Goal: Task Accomplishment & Management: Complete application form

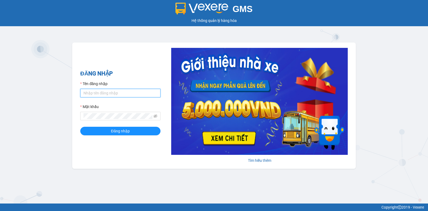
click at [98, 93] on input "Tên đăng nhập" at bounding box center [120, 93] width 80 height 9
type input "thuyhang.trangngocphat"
click at [113, 121] on form "Tên đăng nhập thuyhang.trangngocphat Mật khẩu Đăng nhập" at bounding box center [120, 108] width 80 height 55
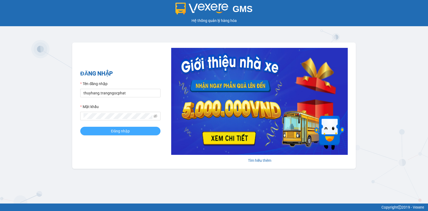
click at [115, 131] on span "Đăng nhập" at bounding box center [120, 131] width 19 height 6
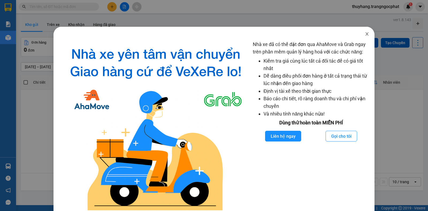
click at [365, 35] on icon "close" at bounding box center [367, 34] width 4 height 4
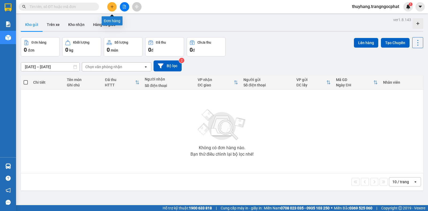
click at [112, 4] on button at bounding box center [111, 6] width 9 height 9
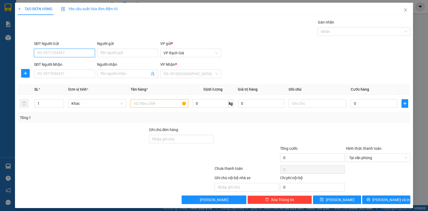
click at [78, 50] on input "SĐT Người Gửi" at bounding box center [64, 53] width 61 height 9
drag, startPoint x: 35, startPoint y: 53, endPoint x: 57, endPoint y: 53, distance: 22.2
click at [57, 53] on input "0944525273" at bounding box center [64, 53] width 61 height 9
type input "0944525273"
click at [52, 73] on input "SĐT Người Nhận" at bounding box center [64, 74] width 61 height 9
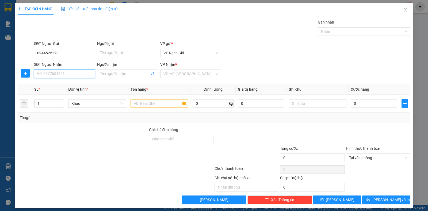
paste input "0944525273"
type input "0944525273"
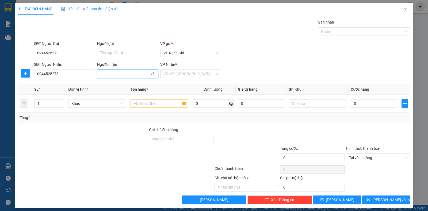
click at [111, 72] on input "Người nhận" at bounding box center [124, 74] width 49 height 6
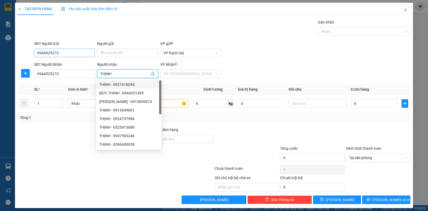
type input "THỊNH"
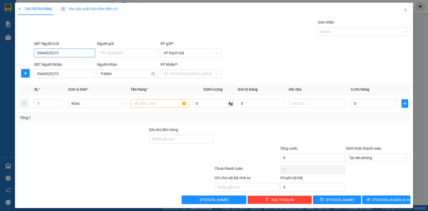
drag, startPoint x: 77, startPoint y: 52, endPoint x: 14, endPoint y: 53, distance: 62.9
click at [14, 53] on div "TẠO ĐƠN HÀNG Yêu cầu xuất hóa đơn điện tử Transit Pickup Surcharge Ids Transit …" at bounding box center [214, 105] width 428 height 211
type input "0907257374"
click at [116, 48] on div "Người gửi" at bounding box center [127, 45] width 61 height 8
click at [115, 54] on input "Người gửi" at bounding box center [127, 53] width 61 height 9
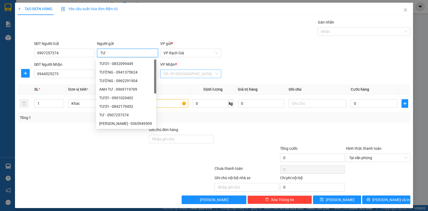
type input "TƯ"
click at [180, 74] on input "search" at bounding box center [188, 74] width 51 height 8
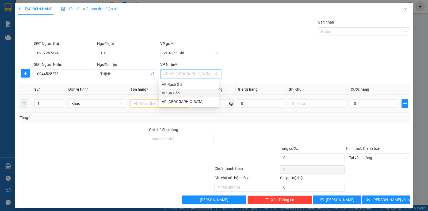
drag, startPoint x: 170, startPoint y: 91, endPoint x: 148, endPoint y: 98, distance: 23.1
click at [168, 91] on div "VP Ba Hòn" at bounding box center [189, 93] width 54 height 6
click at [143, 102] on input "text" at bounding box center [160, 103] width 58 height 9
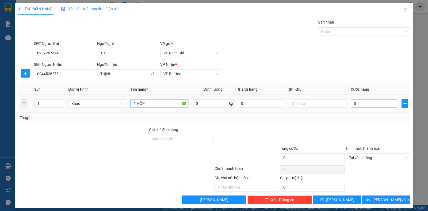
type input "1 HỘP"
click at [366, 104] on input "0" at bounding box center [374, 103] width 47 height 9
type input "2"
type input "20"
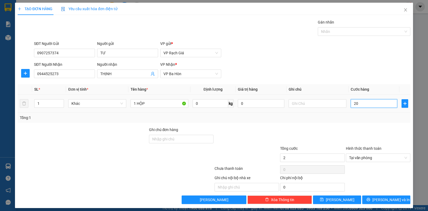
type input "20"
type input "200"
type input "2.000"
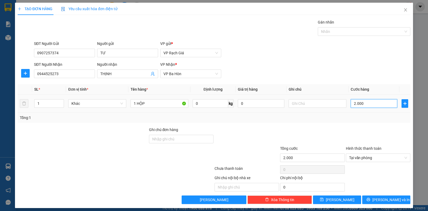
type input "20.000"
click at [370, 199] on icon "printer" at bounding box center [369, 200] width 4 height 4
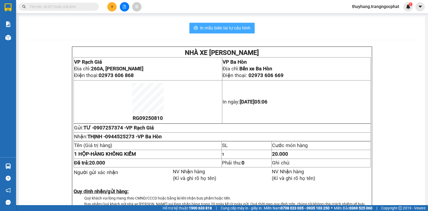
click at [238, 25] on span "In mẫu biên lai tự cấu hình" at bounding box center [225, 28] width 50 height 7
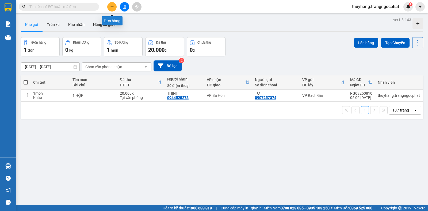
click at [112, 9] on button at bounding box center [111, 6] width 9 height 9
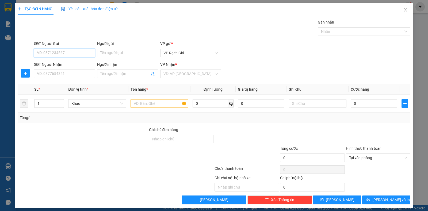
click at [62, 53] on input "SĐT Người Gửi" at bounding box center [64, 53] width 61 height 9
type input "0919829139"
click at [109, 54] on input "Người gửi" at bounding box center [127, 53] width 61 height 9
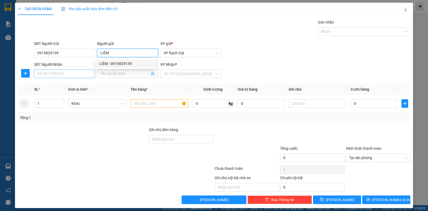
type input "LIÊM"
click at [78, 73] on input "SĐT Người Nhận" at bounding box center [64, 74] width 61 height 9
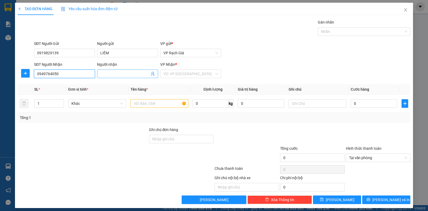
type input "0949764050"
click at [119, 72] on input "Người nhận" at bounding box center [124, 74] width 49 height 6
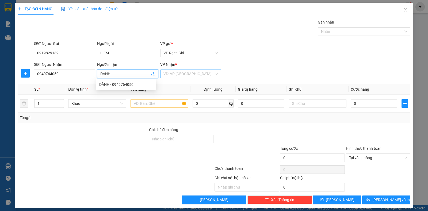
type input "DÀNH"
click at [169, 73] on input "search" at bounding box center [188, 74] width 51 height 8
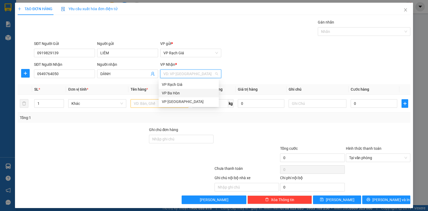
click at [180, 94] on div "VP Ba Hòn" at bounding box center [189, 93] width 54 height 6
click at [143, 103] on input "text" at bounding box center [160, 103] width 58 height 9
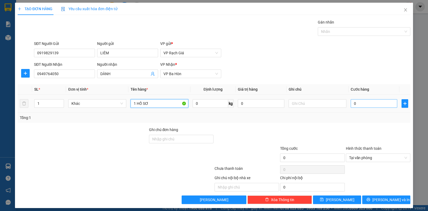
type input "1 HỒ SƠ"
click at [361, 105] on input "0" at bounding box center [374, 103] width 47 height 9
type input "2"
type input "20"
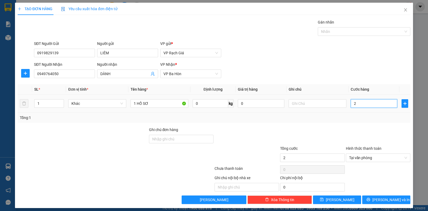
type input "20"
type input "200"
type input "2.000"
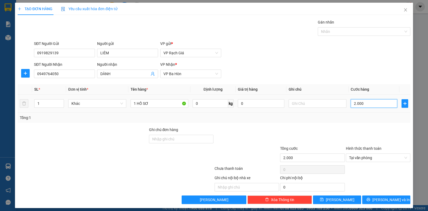
type input "20.000"
click at [343, 199] on button "[PERSON_NAME]" at bounding box center [337, 200] width 48 height 9
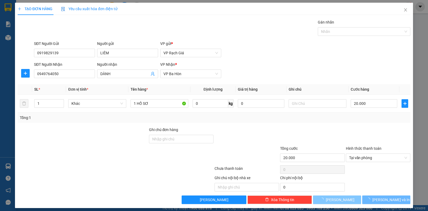
type input "0"
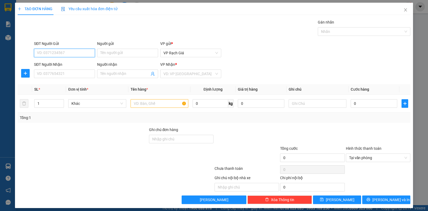
click at [75, 52] on input "SĐT Người Gửi" at bounding box center [64, 53] width 61 height 9
type input "0974625262"
click at [122, 52] on input "Người gửi" at bounding box center [127, 53] width 61 height 9
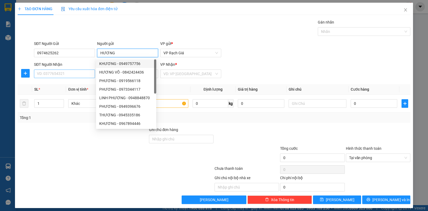
type input "HƯƠNG"
click at [64, 73] on input "SĐT Người Nhận" at bounding box center [64, 74] width 61 height 9
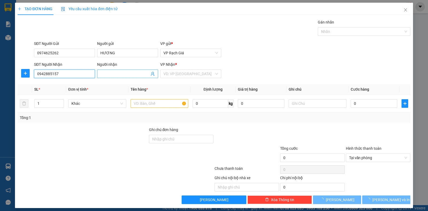
type input "0942885157"
click at [128, 73] on input "Người nhận" at bounding box center [124, 74] width 49 height 6
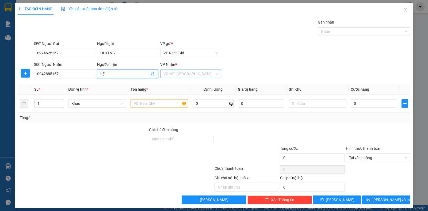
type input "LẸ"
click at [197, 77] on input "search" at bounding box center [188, 74] width 51 height 8
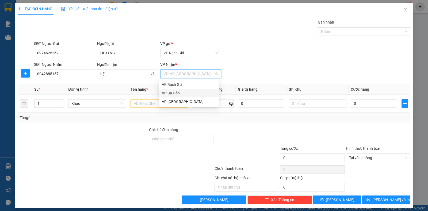
click at [184, 94] on div "VP Ba Hòn" at bounding box center [189, 93] width 54 height 6
click at [142, 104] on input "text" at bounding box center [160, 103] width 58 height 9
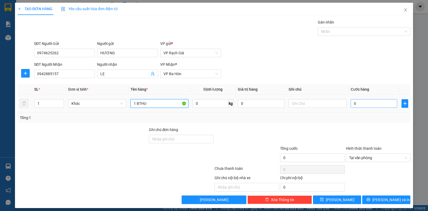
type input "1 BTHU"
click at [362, 102] on input "0" at bounding box center [374, 103] width 47 height 9
type input "2"
type input "20"
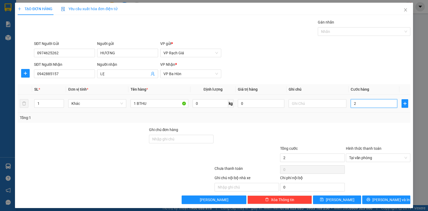
type input "20"
type input "200"
type input "2.000"
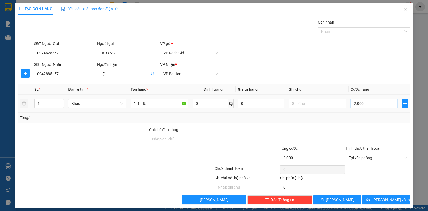
type input "20.000"
drag, startPoint x: 334, startPoint y: 200, endPoint x: 345, endPoint y: 197, distance: 10.8
click at [339, 199] on span "[PERSON_NAME]" at bounding box center [340, 200] width 29 height 6
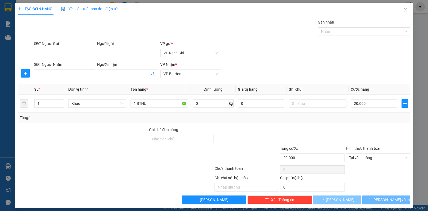
type input "0"
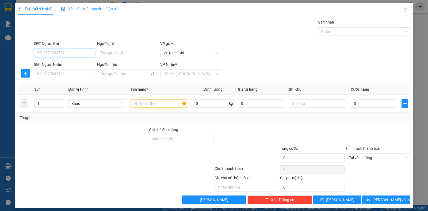
click at [71, 51] on input "SĐT Người Gửi" at bounding box center [64, 53] width 61 height 9
type input "0919894352"
click at [107, 52] on input "Người gửi" at bounding box center [127, 53] width 61 height 9
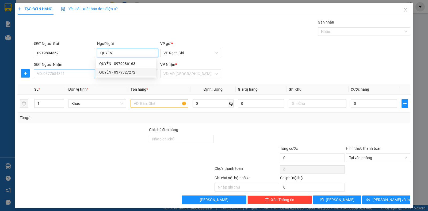
type input "QUYỀN"
click at [71, 72] on input "SĐT Người Nhận" at bounding box center [64, 74] width 61 height 9
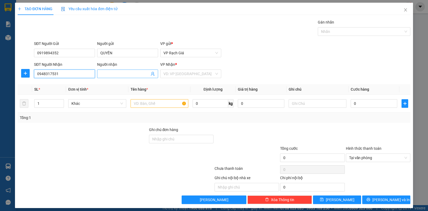
type input "0948317531"
click at [109, 74] on input "Người nhận" at bounding box center [124, 74] width 49 height 6
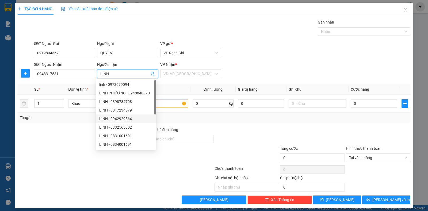
type input "LINH"
click at [182, 119] on div "Tổng: 1" at bounding box center [214, 118] width 388 height 6
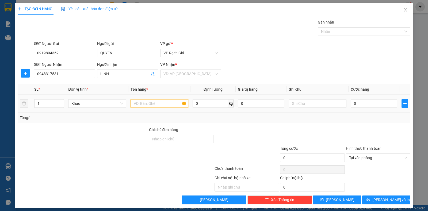
click at [170, 102] on input "text" at bounding box center [160, 103] width 58 height 9
type input "2 LON"
click at [360, 104] on input "0" at bounding box center [374, 103] width 47 height 9
type input "4"
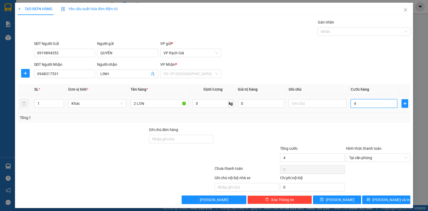
type input "40"
type input "400"
type input "4.000"
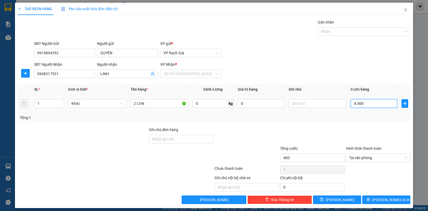
type input "4.000"
type input "40.000"
click at [172, 73] on input "search" at bounding box center [188, 74] width 51 height 8
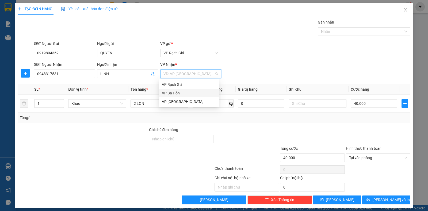
click at [173, 93] on div "VP Ba Hòn" at bounding box center [189, 93] width 54 height 6
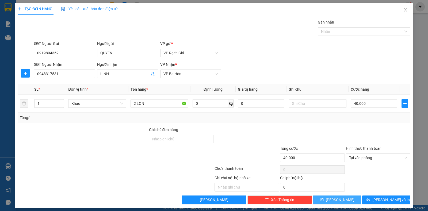
click at [337, 198] on span "[PERSON_NAME]" at bounding box center [340, 200] width 29 height 6
type input "0"
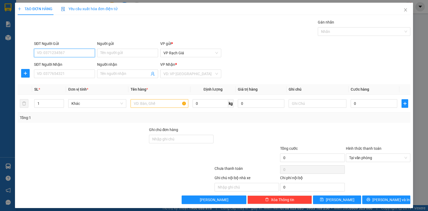
click at [83, 53] on input "SĐT Người Gửi" at bounding box center [64, 53] width 61 height 9
type input "0362147148"
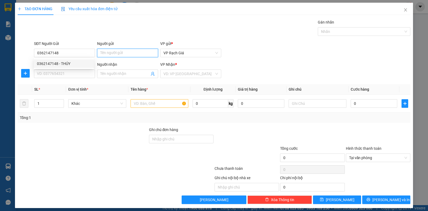
click at [122, 55] on input "Người gửi" at bounding box center [127, 53] width 61 height 9
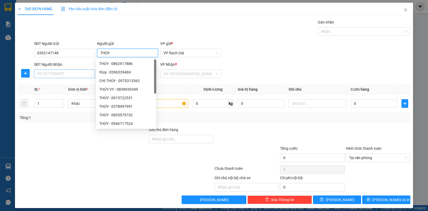
type input "THÚY"
click at [64, 75] on input "SĐT Người Nhận" at bounding box center [64, 74] width 61 height 9
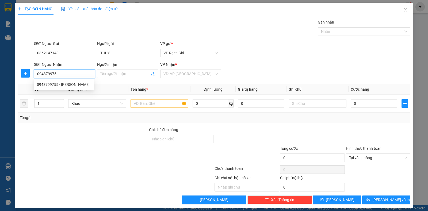
type input "0943799755"
click at [71, 87] on div "0943799755 - [PERSON_NAME]" at bounding box center [64, 85] width 54 height 6
type input "KHÁNH"
type input "20.000"
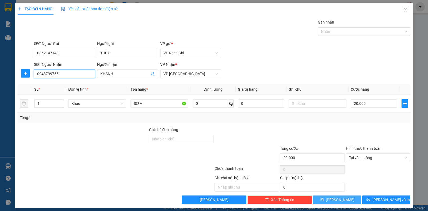
type input "0943799755"
click at [338, 197] on span "[PERSON_NAME]" at bounding box center [340, 200] width 29 height 6
type input "0"
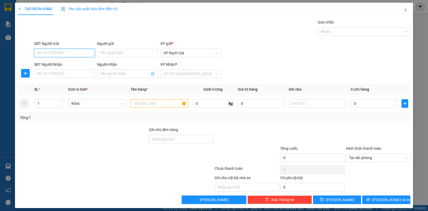
click at [59, 54] on input "SĐT Người Gửi" at bounding box center [64, 53] width 61 height 9
click at [60, 63] on div "0919844833 - [PERSON_NAME]" at bounding box center [64, 64] width 54 height 6
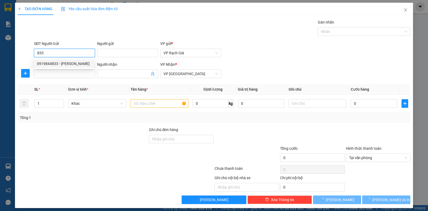
type input "0919844833"
type input "[PERSON_NAME]"
type input "0989809808"
type input "ĐỨC NGUYÊN"
type input "20.000"
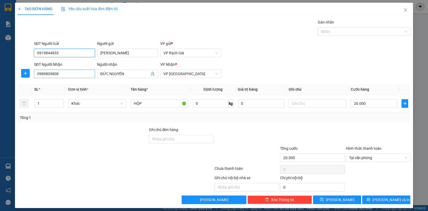
type input "0919844833"
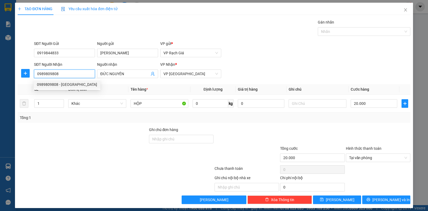
drag, startPoint x: 66, startPoint y: 74, endPoint x: 16, endPoint y: 70, distance: 50.2
click at [16, 70] on div "TẠO ĐƠN HÀNG Yêu cầu xuất hóa đơn điện tử Transit Pickup Surcharge Ids Transit …" at bounding box center [214, 105] width 398 height 205
type input "0902776667"
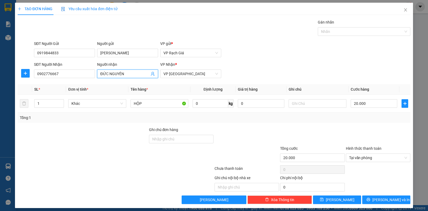
drag, startPoint x: 124, startPoint y: 75, endPoint x: 77, endPoint y: 78, distance: 47.2
click at [77, 78] on div "SĐT Người Nhận 0902776667 Người nhận ĐỨC NGUYÊN ĐỨC NGUYÊN VP Nhận * VP [GEOGRA…" at bounding box center [222, 71] width 379 height 19
type input "[PERSON_NAME]"
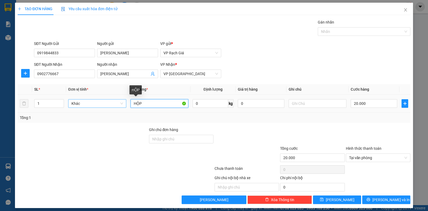
drag, startPoint x: 155, startPoint y: 104, endPoint x: 112, endPoint y: 101, distance: 43.1
click at [112, 101] on tr "1 Khác HỘP 0 kg 0 20.000" at bounding box center [214, 104] width 393 height 18
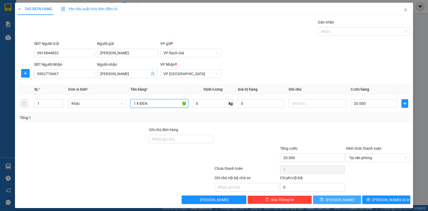
type input "1 K ĐEN"
click at [347, 199] on button "[PERSON_NAME]" at bounding box center [337, 200] width 48 height 9
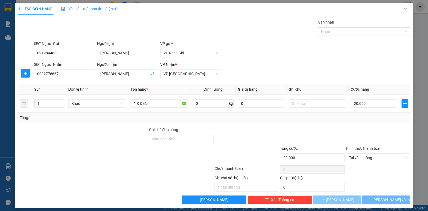
type input "0"
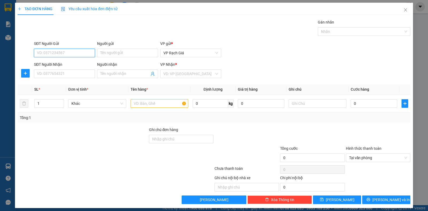
click at [47, 54] on input "SĐT Người Gửi" at bounding box center [64, 53] width 61 height 9
click at [54, 65] on div "0947923445 - 6 VỊ" at bounding box center [64, 64] width 54 height 6
type input "0947923445"
type input "6 VỊ"
type input "0941945009"
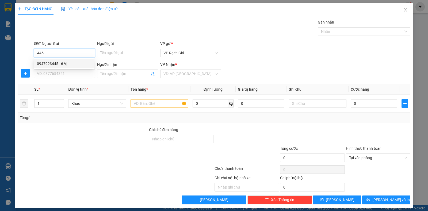
type input "MINH GIÀU"
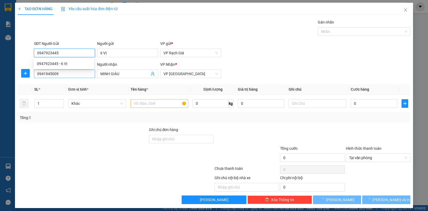
type input "20.000"
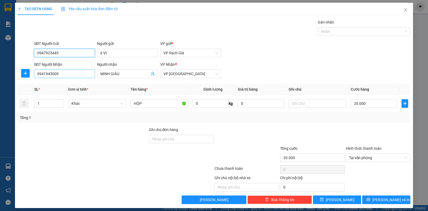
type input "0947923445"
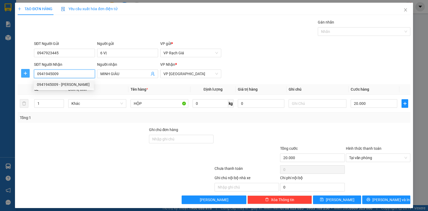
drag, startPoint x: 64, startPoint y: 74, endPoint x: 23, endPoint y: 69, distance: 40.8
click at [23, 69] on div "SĐT Người Nhận 0941945009 Người nhận MINH GIÀU VP Nhận * VP [GEOGRAPHIC_DATA]" at bounding box center [214, 71] width 394 height 19
type input "0987877799"
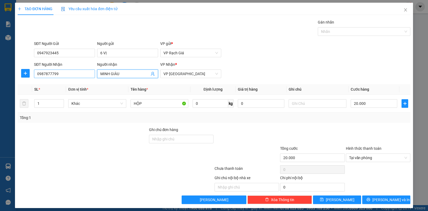
drag, startPoint x: 91, startPoint y: 75, endPoint x: 86, endPoint y: 75, distance: 5.4
click at [86, 75] on div "SĐT Người Nhận 0987877799 Người nhận MINH GIÀU MINH GIÀU VP Nhận * VP [GEOGRAPH…" at bounding box center [222, 71] width 379 height 19
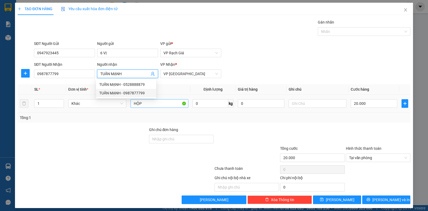
type input "TUẤN MẠNH"
drag, startPoint x: 157, startPoint y: 103, endPoint x: 118, endPoint y: 103, distance: 38.8
click at [118, 103] on tr "1 Khác HỘP 0 kg 0 20.000" at bounding box center [214, 104] width 393 height 18
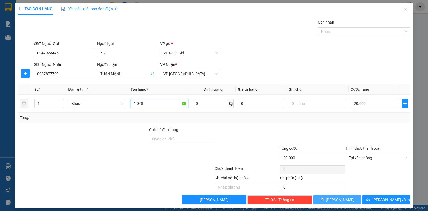
type input "1 GÓI"
click at [334, 200] on span "[PERSON_NAME]" at bounding box center [340, 200] width 29 height 6
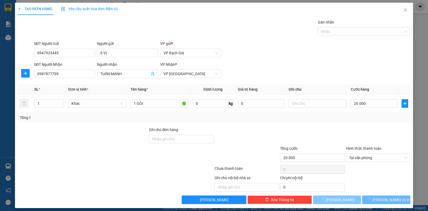
type input "0"
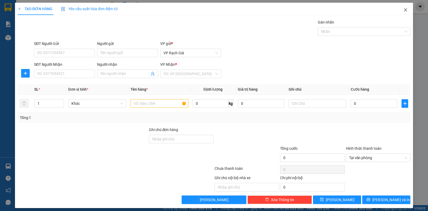
click at [403, 9] on icon "close" at bounding box center [405, 10] width 4 height 4
